Goal: Use online tool/utility: Utilize a website feature to perform a specific function

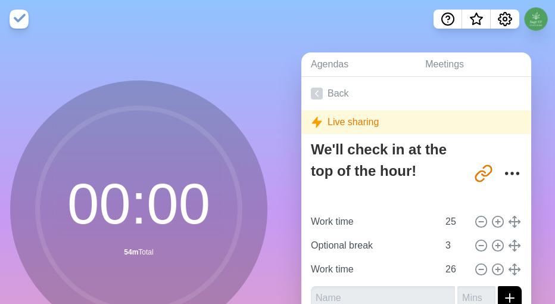
scroll to position [74, 0]
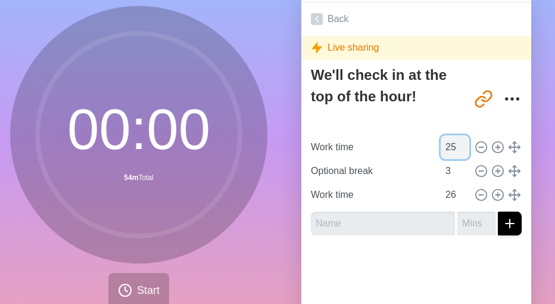
click at [441, 149] on input "25" at bounding box center [455, 147] width 29 height 24
type input "17"
type input "16"
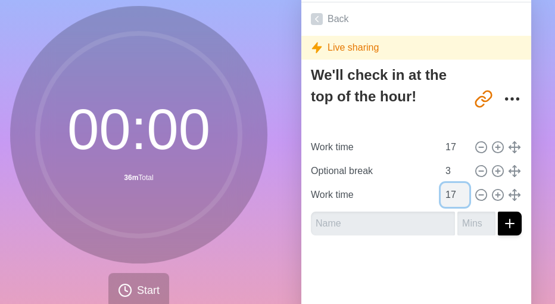
type input "17"
click at [444, 189] on input "17" at bounding box center [455, 195] width 29 height 24
click at [142, 286] on span "Start" at bounding box center [148, 290] width 23 height 16
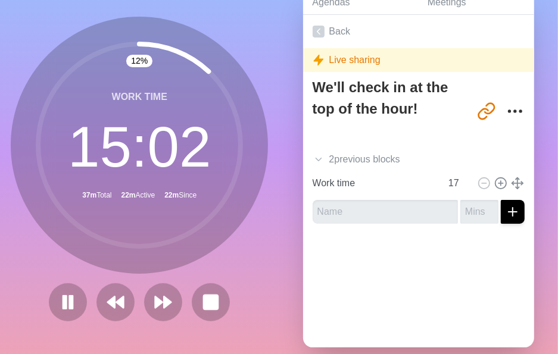
scroll to position [3, 0]
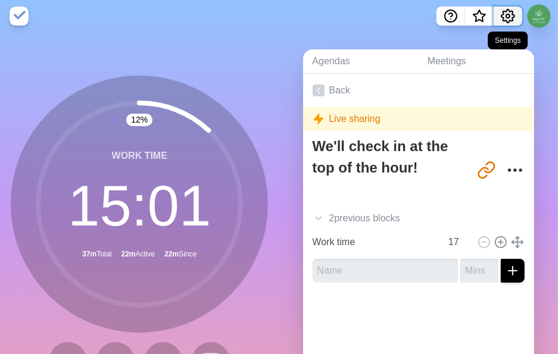
click at [515, 20] on button "Settings" at bounding box center [508, 16] width 29 height 19
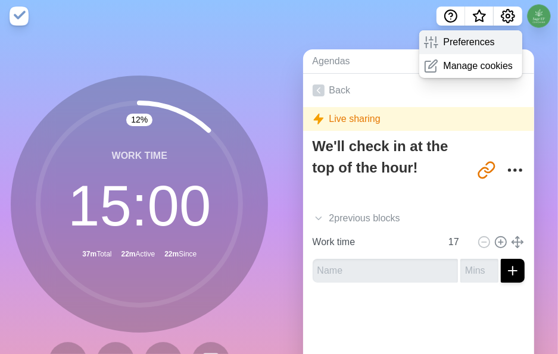
click at [441, 44] on span at bounding box center [436, 42] width 14 height 14
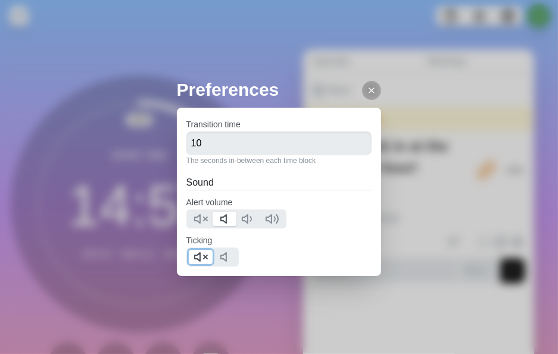
click at [198, 252] on icon at bounding box center [201, 257] width 14 height 14
click at [366, 297] on div "Preferences Transition time 10 The seconds in-between each time block Sound Ale…" at bounding box center [279, 200] width 205 height 248
click at [367, 91] on icon at bounding box center [372, 91] width 10 height 10
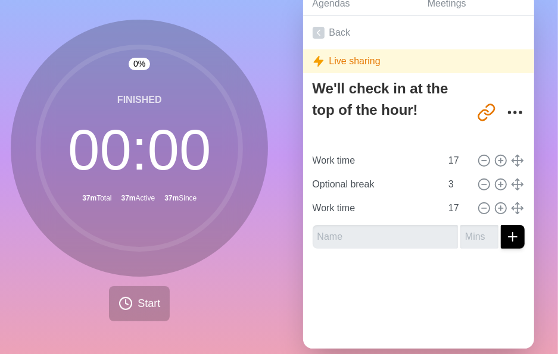
scroll to position [63, 0]
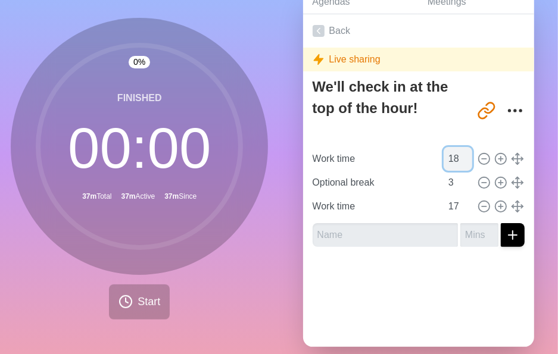
click at [452, 155] on input "18" at bounding box center [458, 159] width 29 height 24
click at [452, 155] on input "19" at bounding box center [458, 159] width 29 height 24
click at [452, 155] on input "20" at bounding box center [458, 159] width 29 height 24
click at [452, 155] on input "21" at bounding box center [458, 159] width 29 height 24
click at [452, 155] on input "22" at bounding box center [458, 159] width 29 height 24
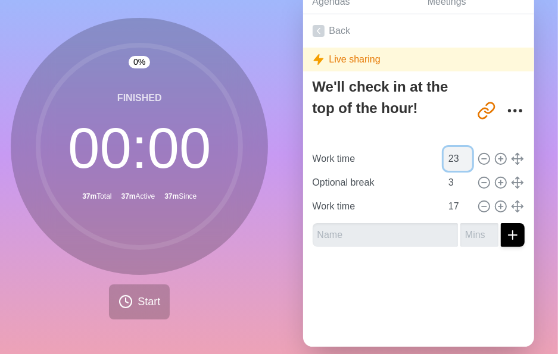
click at [452, 155] on input "23" at bounding box center [458, 159] width 29 height 24
type input "24"
click at [452, 155] on input "24" at bounding box center [458, 159] width 29 height 24
click at [451, 202] on input "18" at bounding box center [458, 207] width 29 height 24
click at [451, 202] on input "19" at bounding box center [458, 207] width 29 height 24
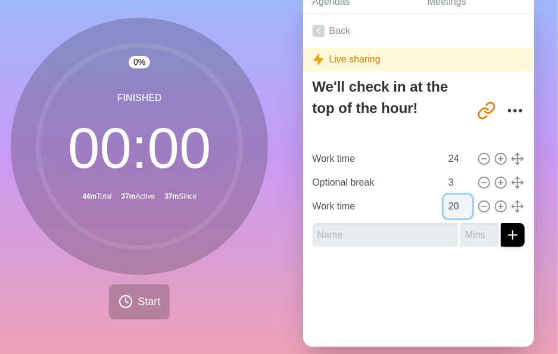
click at [451, 202] on input "20" at bounding box center [458, 207] width 29 height 24
click at [451, 202] on input "21" at bounding box center [458, 207] width 29 height 24
click at [451, 202] on input "22" at bounding box center [458, 207] width 29 height 24
click at [451, 202] on input "23" at bounding box center [458, 207] width 29 height 24
click at [451, 202] on input "24" at bounding box center [458, 207] width 29 height 24
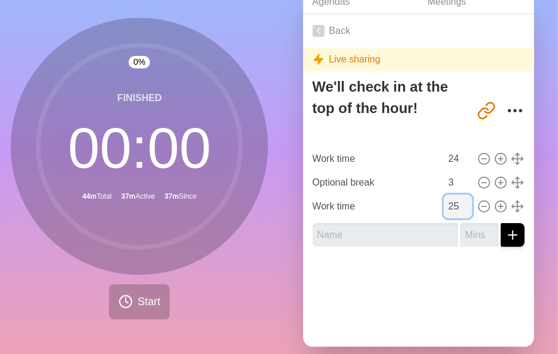
type input "25"
click at [451, 202] on input "25" at bounding box center [458, 207] width 29 height 24
click at [142, 302] on span "Start" at bounding box center [149, 302] width 23 height 16
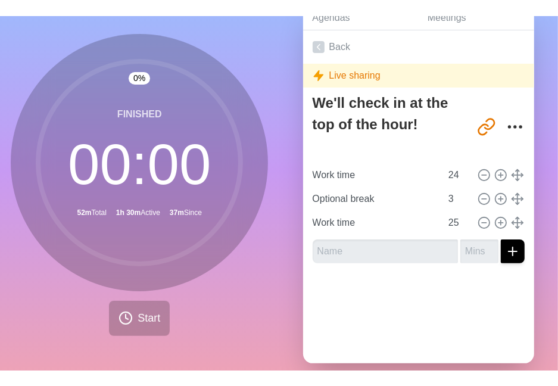
scroll to position [57, 0]
